Goal: Task Accomplishment & Management: Manage account settings

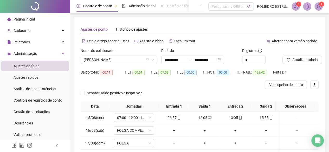
click at [321, 9] on img at bounding box center [319, 7] width 8 height 8
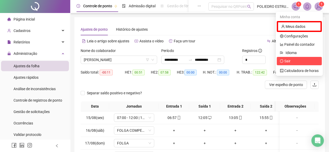
click at [291, 62] on span "Sair" at bounding box center [288, 61] width 6 height 4
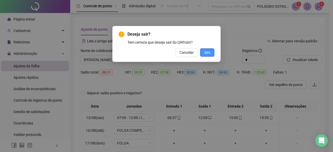
click at [210, 53] on span "Sim" at bounding box center [207, 53] width 6 height 6
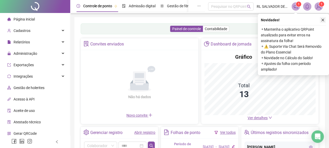
click at [325, 20] on button "button" at bounding box center [323, 20] width 6 height 6
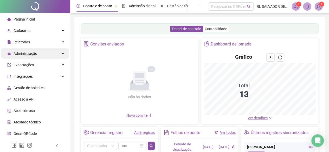
click at [33, 54] on span "Administração" at bounding box center [26, 54] width 24 height 4
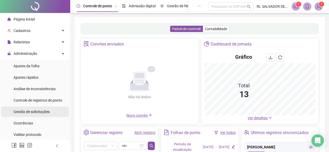
click at [43, 110] on span "Gestão de solicitações" at bounding box center [32, 112] width 36 height 4
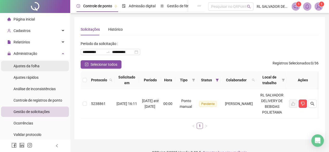
click at [35, 64] on span "Ajustes da folha" at bounding box center [27, 66] width 26 height 4
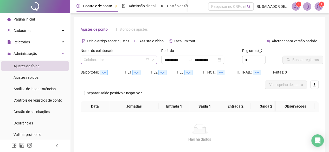
click at [143, 60] on input "search" at bounding box center [117, 60] width 66 height 8
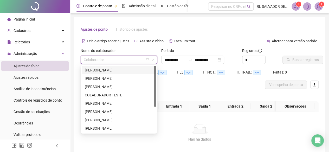
click at [120, 68] on div "[PERSON_NAME]" at bounding box center [119, 70] width 68 height 6
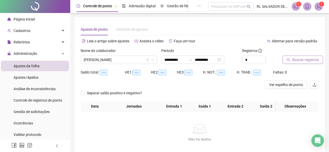
click at [319, 61] on button "Buscar registros" at bounding box center [303, 60] width 41 height 8
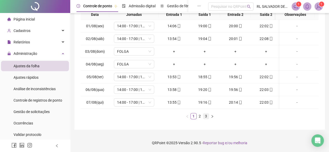
click at [203, 116] on link "3" at bounding box center [206, 117] width 6 height 6
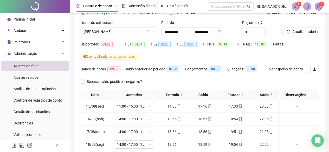
scroll to position [21, 0]
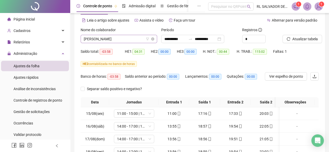
click at [137, 39] on span "[PERSON_NAME]" at bounding box center [119, 39] width 70 height 8
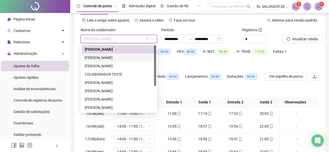
click at [118, 58] on div "[PERSON_NAME]" at bounding box center [119, 58] width 68 height 6
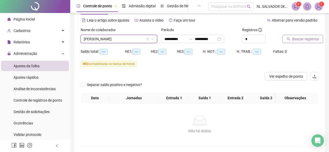
click at [305, 38] on span "Buscar registros" at bounding box center [306, 39] width 27 height 6
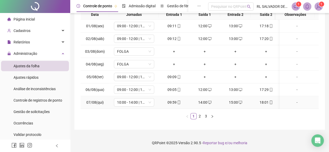
scroll to position [0, 0]
click at [206, 116] on link "3" at bounding box center [206, 117] width 6 height 6
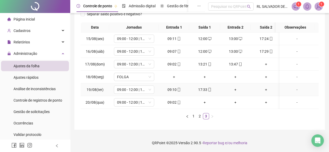
click at [236, 87] on div "+" at bounding box center [235, 90] width 27 height 6
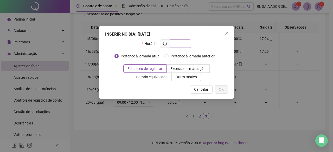
drag, startPoint x: 189, startPoint y: 46, endPoint x: 186, endPoint y: 43, distance: 3.1
click at [188, 45] on span at bounding box center [181, 44] width 22 height 8
click at [186, 43] on input "text" at bounding box center [180, 44] width 14 height 6
type input "*****"
click at [222, 93] on button "OK" at bounding box center [221, 89] width 13 height 8
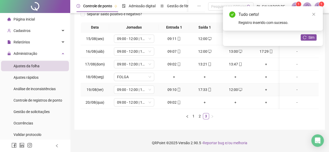
click at [266, 87] on div "+" at bounding box center [266, 90] width 27 height 6
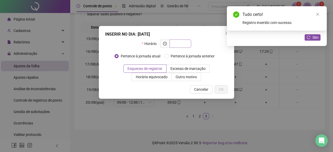
click at [187, 45] on input "text" at bounding box center [180, 44] width 14 height 6
type input "*****"
click at [225, 90] on button "OK" at bounding box center [221, 89] width 13 height 8
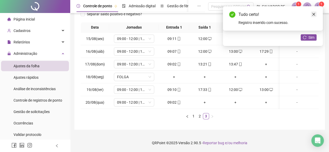
click at [315, 14] on icon "close" at bounding box center [314, 14] width 4 height 4
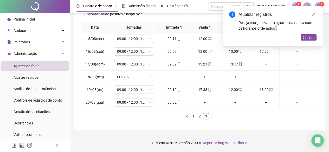
click at [315, 14] on icon "close" at bounding box center [314, 14] width 4 height 4
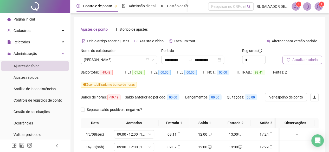
click at [307, 59] on span "Atualizar tabela" at bounding box center [306, 60] width 26 height 6
click at [136, 61] on span "[PERSON_NAME]" at bounding box center [119, 60] width 70 height 8
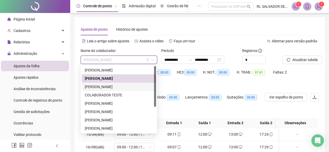
drag, startPoint x: 119, startPoint y: 88, endPoint x: 123, endPoint y: 88, distance: 3.9
click at [119, 88] on div "[PERSON_NAME]" at bounding box center [119, 87] width 68 height 6
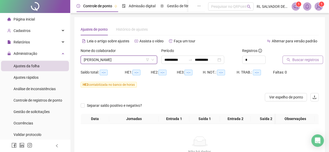
click at [305, 58] on span "Buscar registros" at bounding box center [306, 60] width 27 height 6
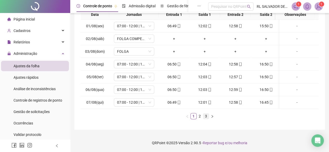
click at [204, 116] on link "3" at bounding box center [206, 117] width 6 height 6
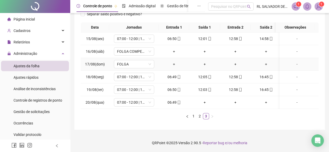
scroll to position [21, 0]
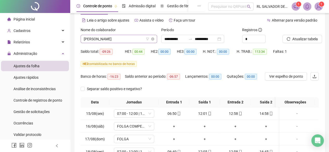
click at [137, 42] on span "[PERSON_NAME]" at bounding box center [119, 39] width 70 height 8
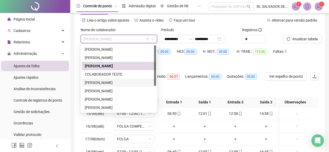
drag, startPoint x: 110, startPoint y: 85, endPoint x: 115, endPoint y: 84, distance: 5.3
click at [110, 85] on div "[PERSON_NAME]" at bounding box center [119, 83] width 68 height 6
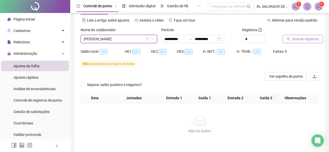
click at [306, 39] on span "Buscar registros" at bounding box center [306, 39] width 27 height 6
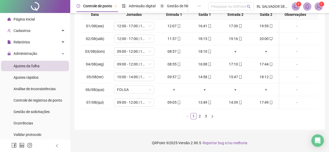
scroll to position [0, 0]
click at [200, 115] on link "2" at bounding box center [200, 117] width 6 height 6
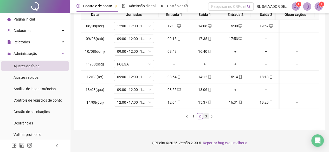
click at [207, 116] on link "3" at bounding box center [206, 117] width 6 height 6
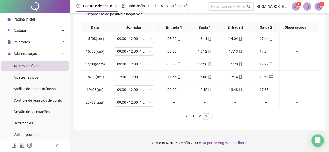
scroll to position [99, 0]
click at [145, 99] on span "09:00 - 12:00 | 13:00 - 17:30" at bounding box center [134, 103] width 34 height 8
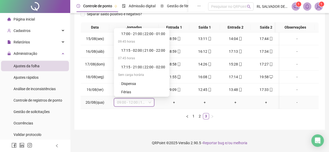
scroll to position [333, 0]
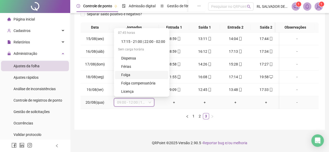
click at [123, 73] on div "Folga" at bounding box center [143, 75] width 44 height 6
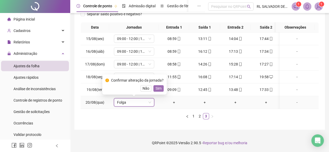
click at [156, 86] on span "Sim" at bounding box center [159, 89] width 6 height 6
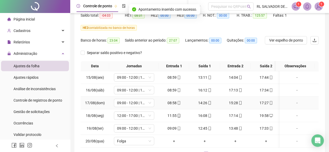
scroll to position [0, 0]
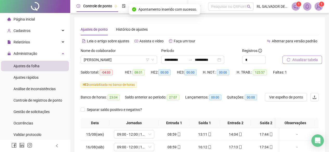
click at [302, 60] on span "Atualizar tabela" at bounding box center [306, 60] width 26 height 6
click at [141, 59] on span "[PERSON_NAME]" at bounding box center [119, 60] width 70 height 8
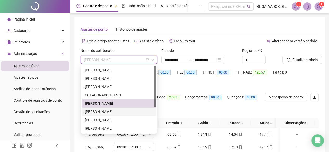
click at [124, 112] on div "[PERSON_NAME]" at bounding box center [119, 112] width 68 height 6
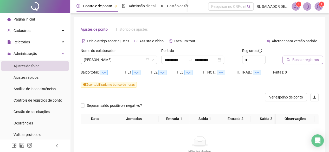
click at [304, 62] on span "Buscar registros" at bounding box center [306, 60] width 27 height 6
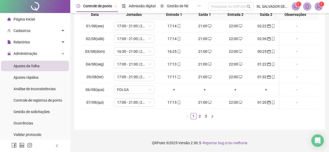
scroll to position [112, 0]
click at [199, 116] on link "2" at bounding box center [200, 117] width 6 height 6
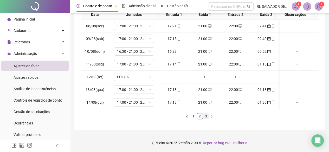
click at [206, 117] on link "3" at bounding box center [206, 117] width 6 height 6
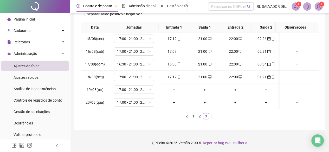
scroll to position [99, 0]
click at [145, 86] on span "17:00 - 21:00 | 22:00 - 01:00" at bounding box center [134, 90] width 34 height 8
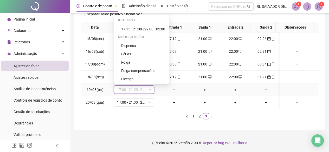
scroll to position [333, 0]
click at [130, 61] on div "Folga" at bounding box center [143, 62] width 44 height 6
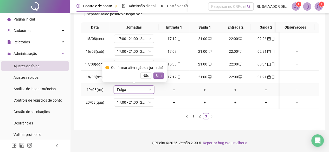
click at [159, 73] on span "Sim" at bounding box center [159, 76] width 6 height 6
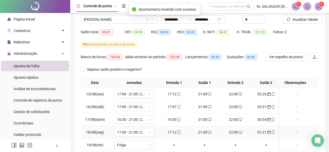
scroll to position [0, 0]
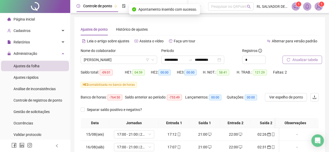
click at [303, 59] on span "Atualizar tabela" at bounding box center [306, 60] width 26 height 6
click at [140, 61] on span "[PERSON_NAME]" at bounding box center [119, 60] width 70 height 8
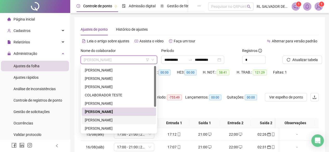
click at [119, 120] on div "[PERSON_NAME]" at bounding box center [119, 120] width 68 height 6
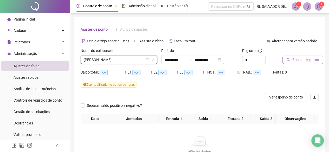
click at [299, 61] on span "Buscar registros" at bounding box center [306, 60] width 27 height 6
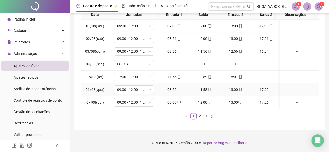
scroll to position [112, 0]
click at [199, 116] on link "2" at bounding box center [200, 117] width 6 height 6
click at [205, 115] on link "3" at bounding box center [206, 117] width 6 height 6
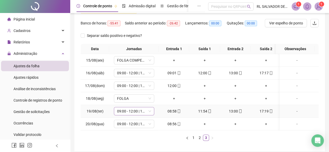
scroll to position [0, 0]
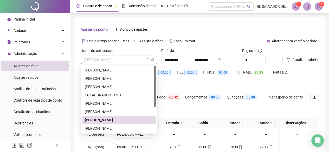
click at [143, 59] on span "[PERSON_NAME]" at bounding box center [119, 60] width 70 height 8
click at [113, 129] on div "[PERSON_NAME]" at bounding box center [119, 129] width 68 height 6
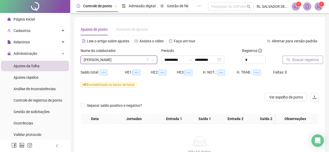
click at [295, 60] on span "Buscar registros" at bounding box center [306, 60] width 27 height 6
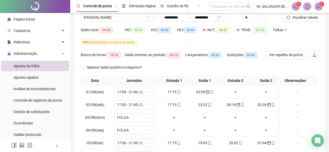
scroll to position [112, 0]
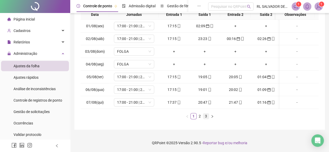
click at [207, 116] on link "3" at bounding box center [206, 117] width 6 height 6
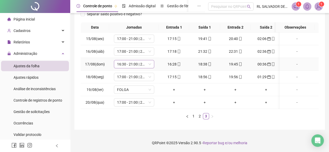
scroll to position [0, 0]
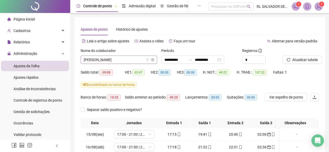
click at [142, 59] on span "[PERSON_NAME]" at bounding box center [119, 60] width 70 height 8
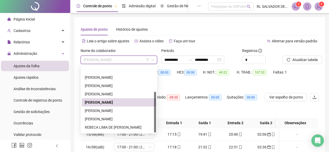
scroll to position [42, 0]
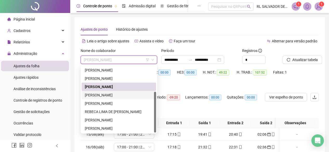
click at [121, 95] on div "[PERSON_NAME]" at bounding box center [119, 95] width 68 height 6
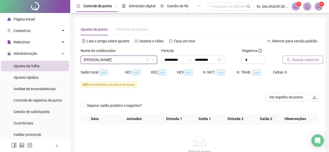
click at [309, 59] on span "Buscar registros" at bounding box center [306, 60] width 27 height 6
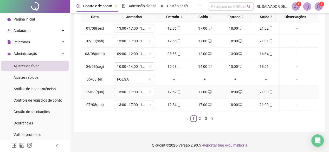
scroll to position [112, 0]
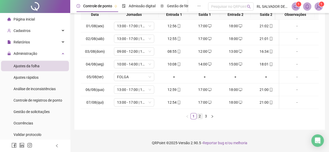
click at [198, 116] on link "2" at bounding box center [200, 117] width 6 height 6
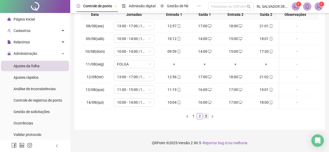
click at [207, 117] on link "3" at bounding box center [206, 117] width 6 height 6
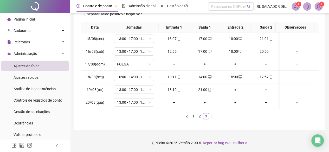
scroll to position [99, 0]
click at [235, 87] on div "+" at bounding box center [235, 90] width 27 height 6
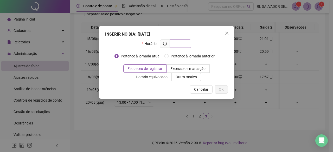
click at [185, 47] on span at bounding box center [181, 44] width 22 height 8
type input "*****"
click at [225, 92] on button "OK" at bounding box center [221, 89] width 13 height 8
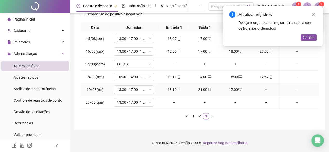
click at [266, 87] on div "+" at bounding box center [266, 90] width 27 height 6
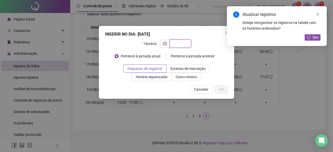
click at [186, 44] on input "text" at bounding box center [180, 44] width 14 height 6
type input "*****"
click at [224, 89] on span "OK" at bounding box center [221, 90] width 5 height 6
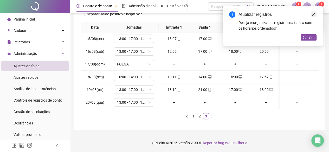
click at [313, 15] on icon "close" at bounding box center [314, 14] width 3 height 3
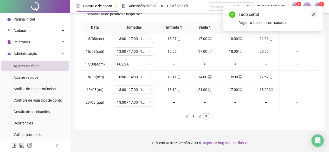
click at [313, 15] on icon "close" at bounding box center [314, 14] width 3 height 3
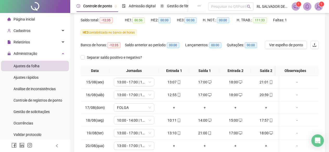
scroll to position [0, 0]
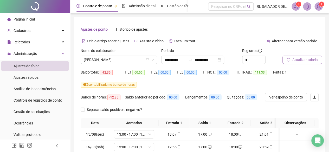
click at [305, 60] on span "Atualizar tabela" at bounding box center [306, 60] width 26 height 6
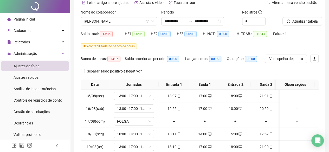
scroll to position [99, 0]
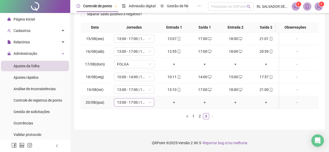
click at [148, 101] on icon "down" at bounding box center [149, 102] width 3 height 3
click at [145, 99] on span "13:00 - 17:00 | 18:00 - 21:00" at bounding box center [134, 103] width 34 height 8
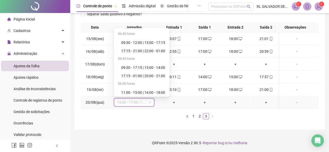
scroll to position [208, 0]
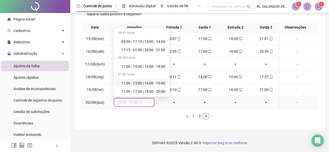
click at [147, 81] on div "11:00 - 15:00 | 16:00 - 19:00" at bounding box center [143, 83] width 44 height 6
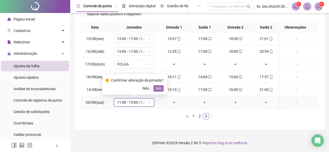
click at [159, 86] on span "Sim" at bounding box center [159, 89] width 6 height 6
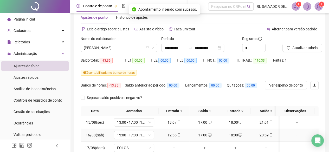
scroll to position [0, 0]
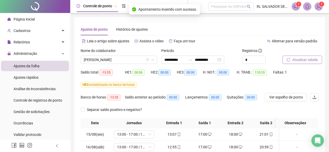
click at [304, 59] on span "Atualizar tabela" at bounding box center [306, 60] width 26 height 6
click at [142, 60] on span "[PERSON_NAME]" at bounding box center [119, 60] width 70 height 8
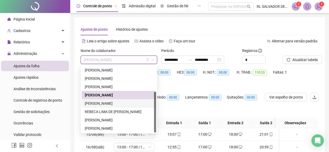
click at [120, 103] on div "[PERSON_NAME]" at bounding box center [119, 104] width 68 height 6
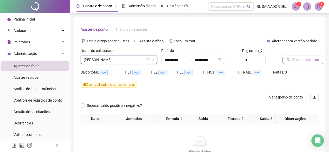
click at [299, 64] on button "Buscar registros" at bounding box center [303, 60] width 41 height 8
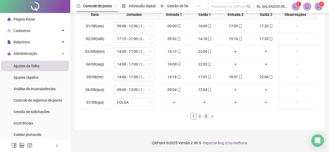
click at [205, 115] on link "3" at bounding box center [206, 117] width 6 height 6
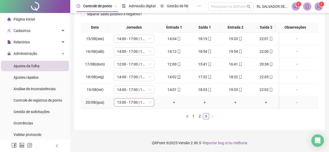
click at [145, 100] on span "13:00 - 17:00 | 18:00 - 21:00" at bounding box center [134, 103] width 34 height 8
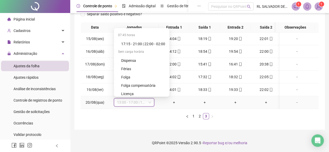
scroll to position [333, 0]
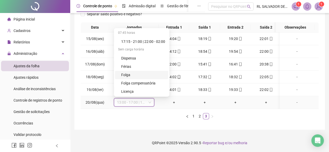
click at [128, 72] on div "Folga" at bounding box center [143, 75] width 44 height 6
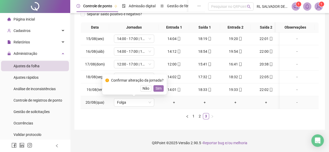
click at [159, 86] on span "Sim" at bounding box center [159, 89] width 6 height 6
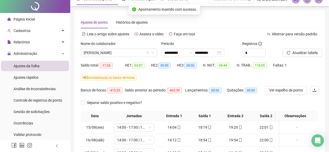
scroll to position [0, 0]
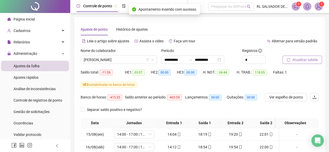
click at [304, 60] on span "Atualizar tabela" at bounding box center [306, 60] width 26 height 6
